Goal: Information Seeking & Learning: Learn about a topic

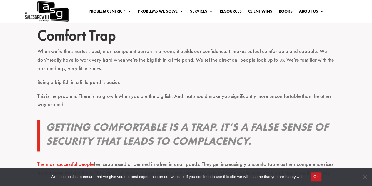
scroll to position [317, 0]
click at [170, 78] on p "Being a big fish in a little pond is easier." at bounding box center [186, 85] width 298 height 14
click at [175, 56] on p "When we’re the smartest, best, most competent person in a room, it builds our c…" at bounding box center [186, 62] width 298 height 31
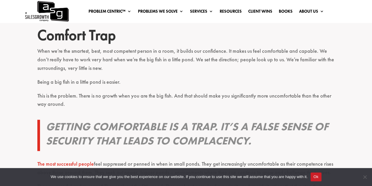
click at [175, 56] on p "When we’re the smartest, best, most competent person in a room, it builds our c…" at bounding box center [186, 62] width 298 height 31
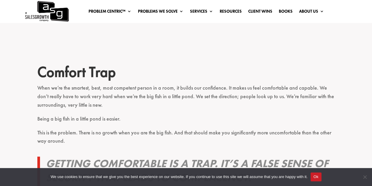
scroll to position [280, 0]
click at [160, 84] on p "When we’re the smartest, best, most competent person in a room, it builds our c…" at bounding box center [186, 99] width 298 height 31
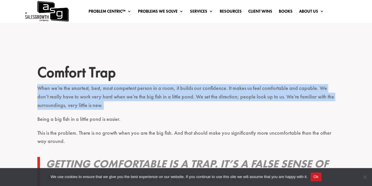
click at [160, 84] on p "When we’re the smartest, best, most competent person in a room, it builds our c…" at bounding box center [186, 99] width 298 height 31
click at [159, 89] on p "When we’re the smartest, best, most competent person in a room, it builds our c…" at bounding box center [186, 99] width 298 height 31
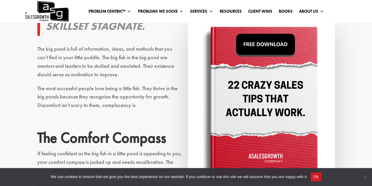
scroll to position [532, 0]
